Goal: Check status: Check status

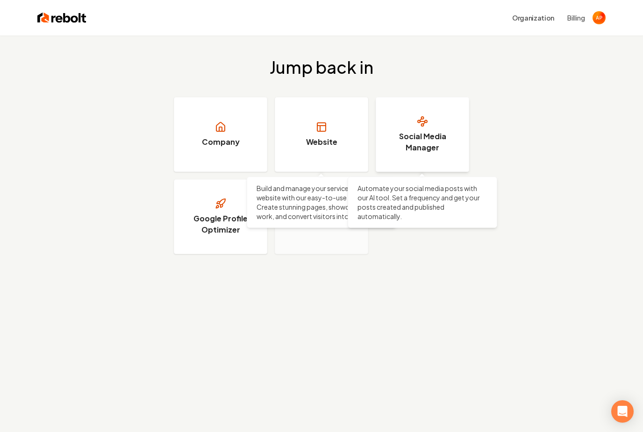
click at [439, 138] on h3 "Social Media Manager" at bounding box center [422, 142] width 70 height 22
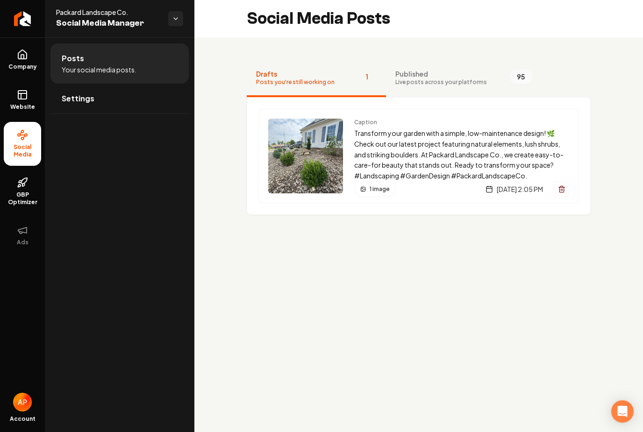
click at [404, 76] on span "Published" at bounding box center [441, 73] width 92 height 9
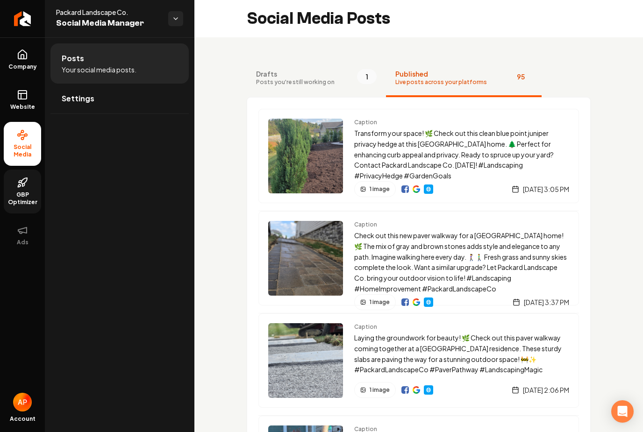
click at [20, 192] on span "GBP Optimizer" at bounding box center [22, 198] width 37 height 15
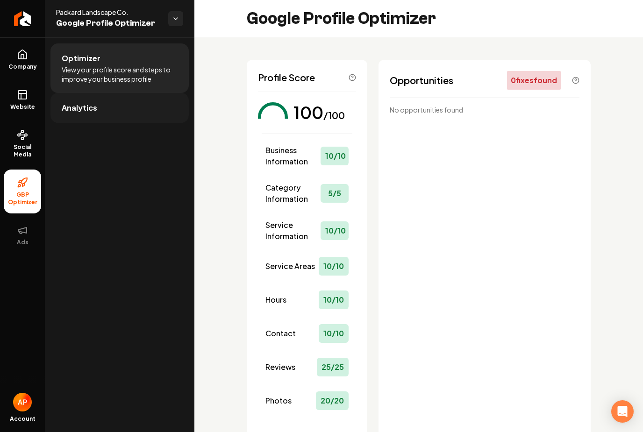
click at [104, 118] on link "Analytics" at bounding box center [119, 108] width 138 height 30
